Goal: Transaction & Acquisition: Purchase product/service

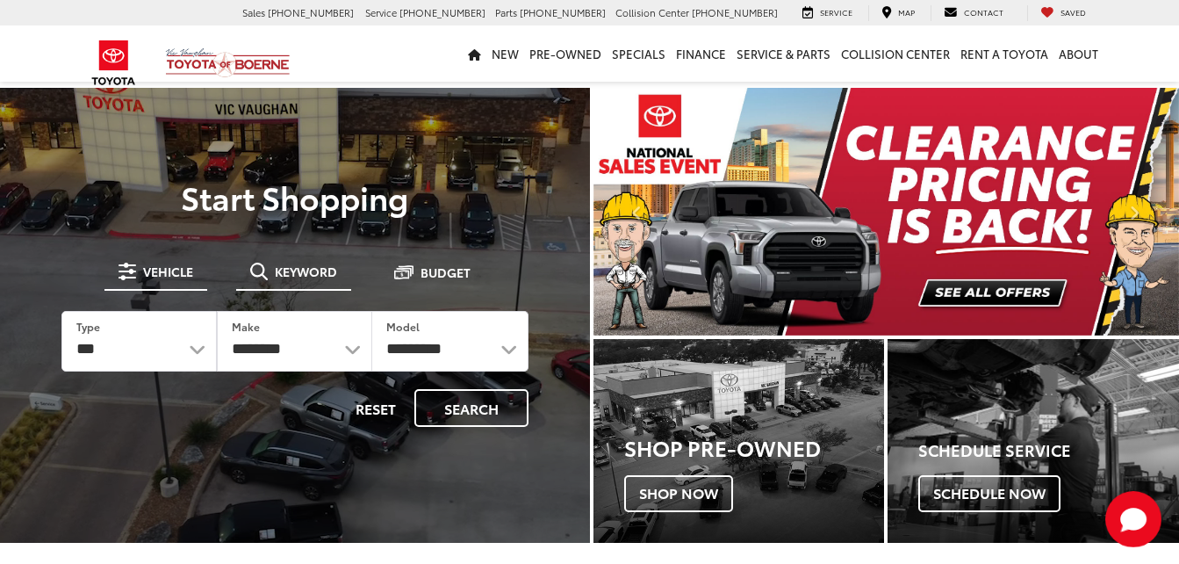
click at [308, 271] on span "Keyword" at bounding box center [306, 271] width 62 height 12
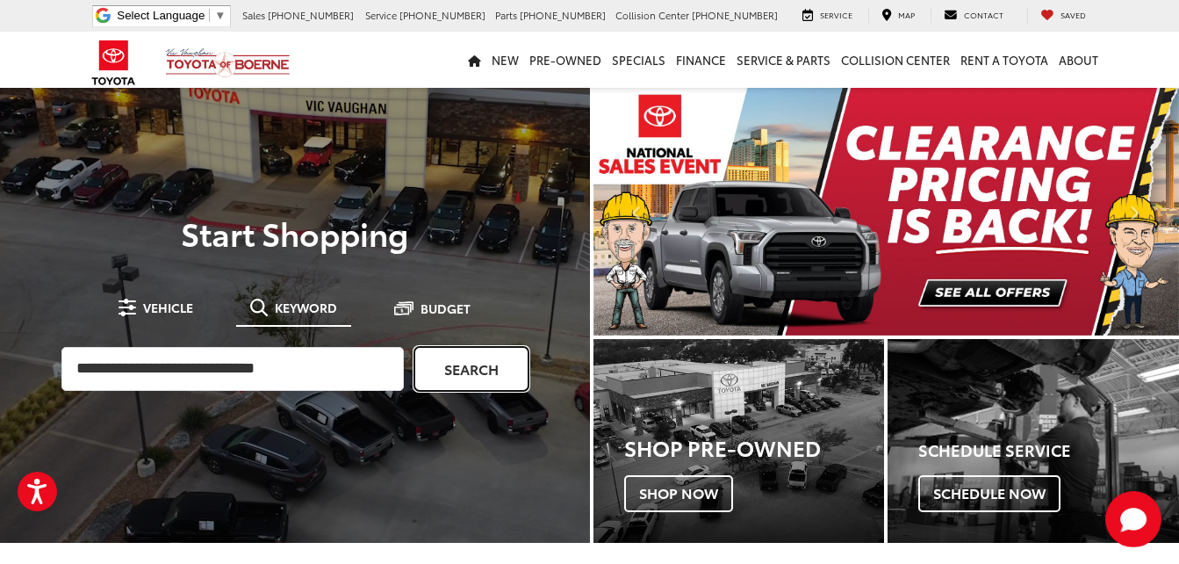
click at [482, 363] on link "Search" at bounding box center [471, 369] width 114 height 44
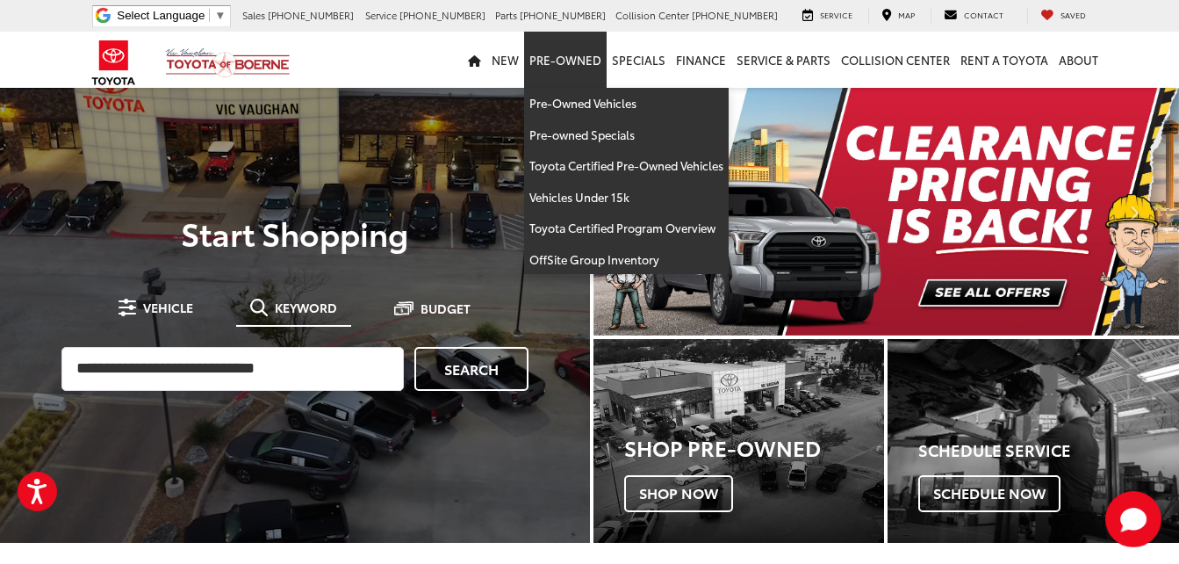
click at [557, 52] on link "Pre-Owned" at bounding box center [565, 60] width 83 height 56
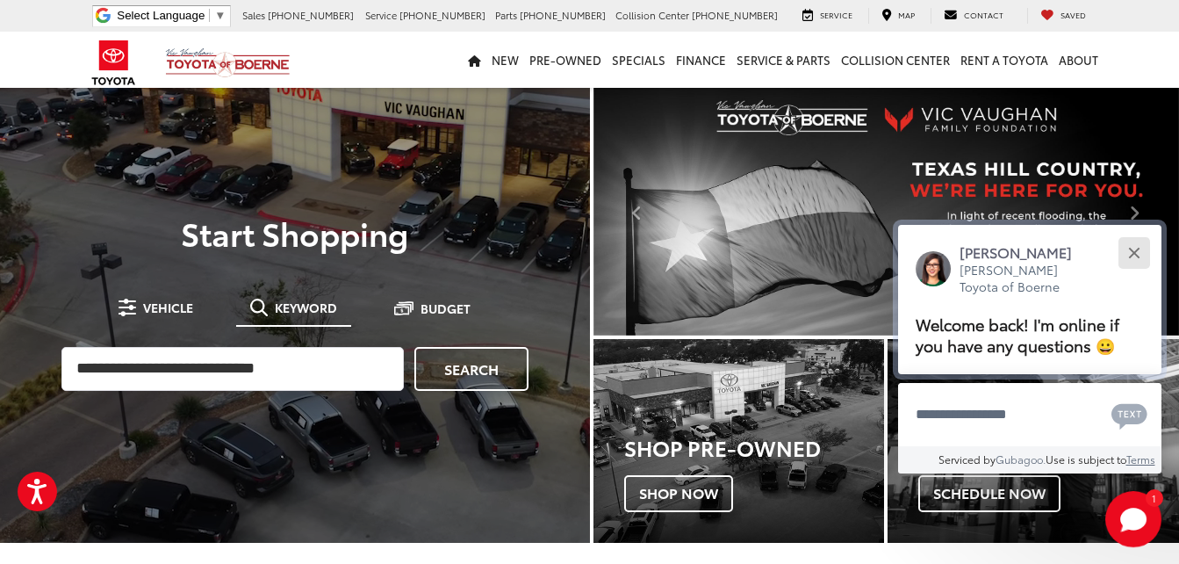
click at [1145, 251] on button "Close" at bounding box center [1134, 253] width 38 height 38
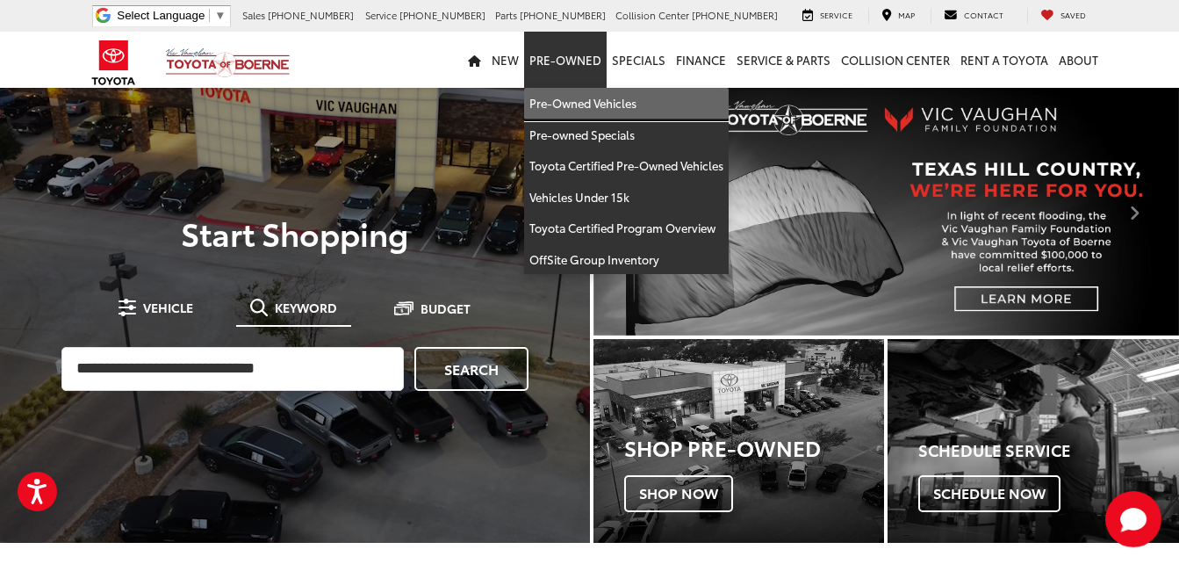
click at [566, 105] on link "Pre-Owned Vehicles" at bounding box center [626, 104] width 205 height 32
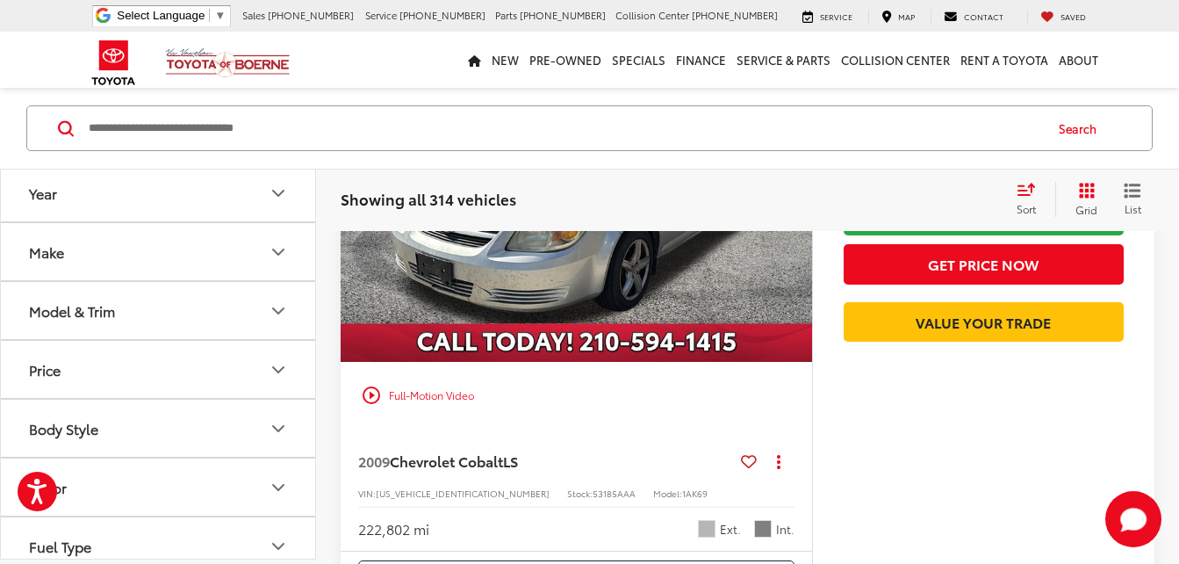
scroll to position [351, 0]
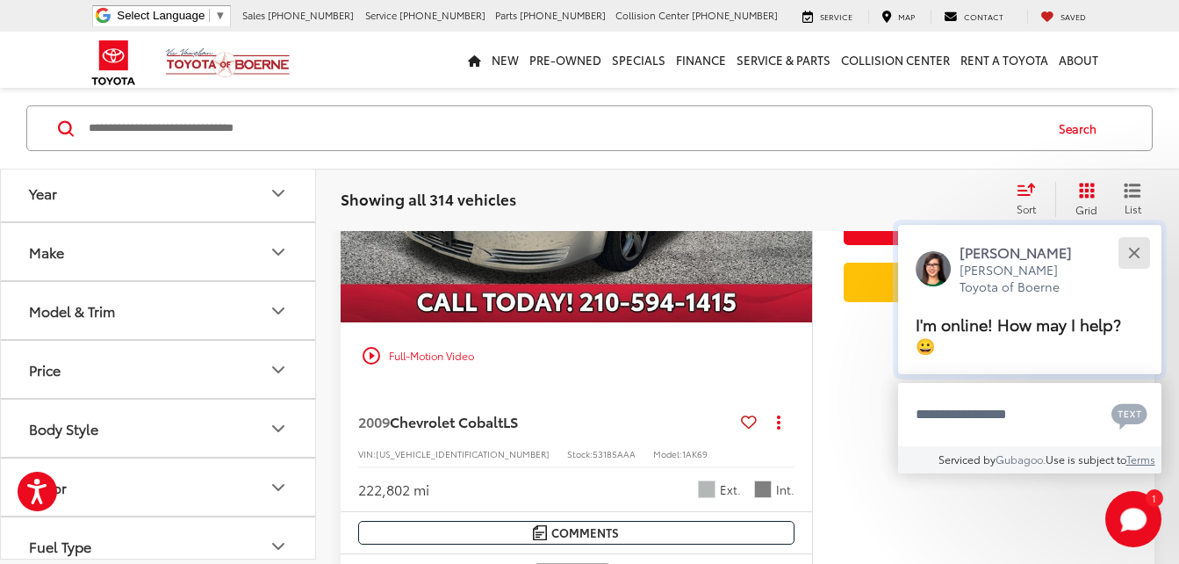
click at [1140, 255] on button "Close" at bounding box center [1134, 253] width 38 height 38
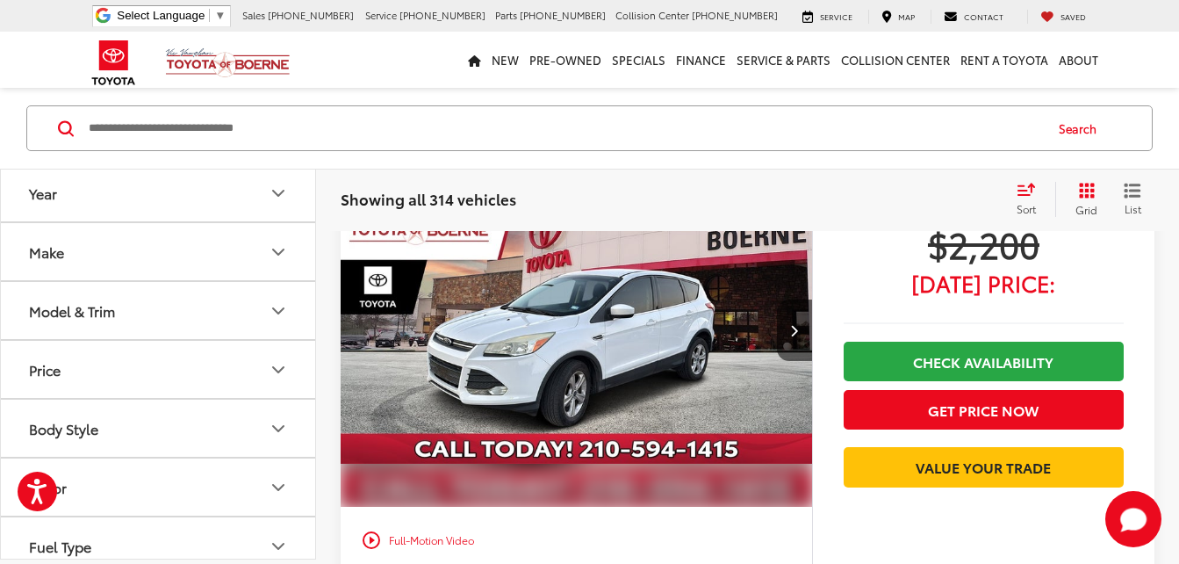
scroll to position [2195, 0]
